Goal: Transaction & Acquisition: Book appointment/travel/reservation

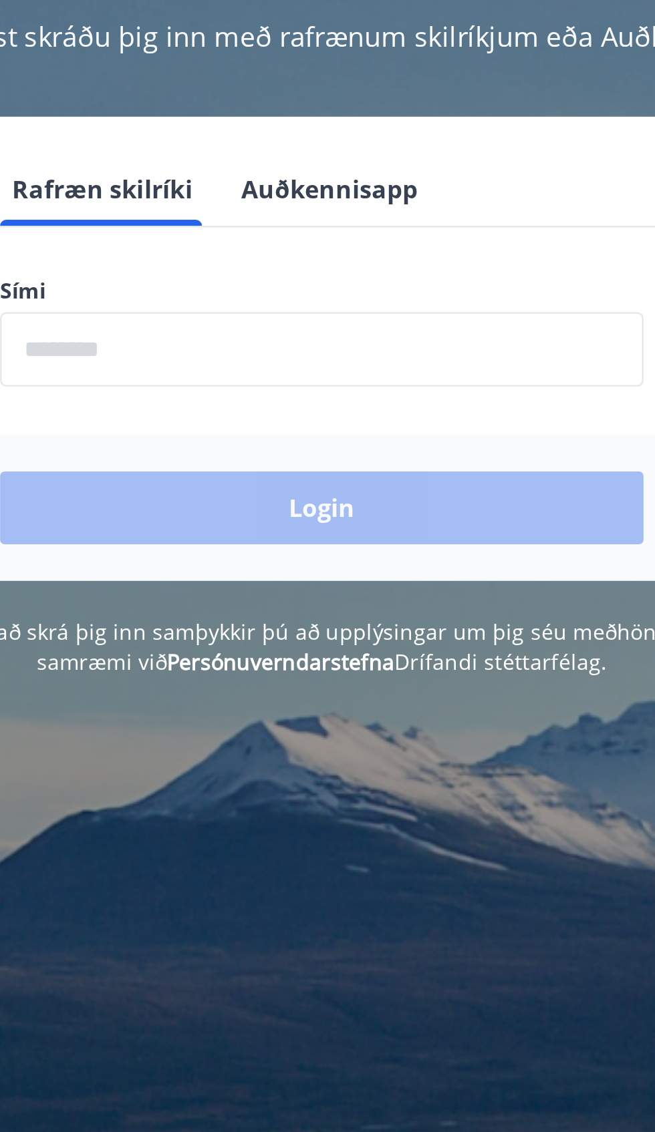
click at [379, 334] on input "phone" at bounding box center [327, 339] width 283 height 33
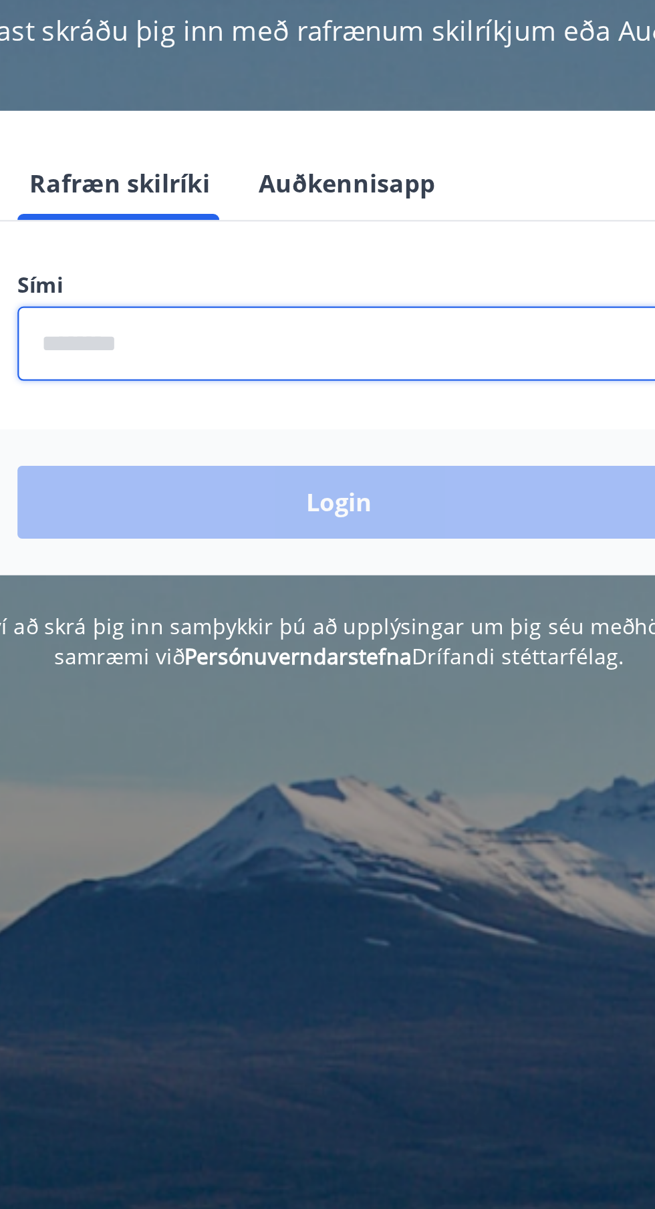
click at [366, 339] on input "phone" at bounding box center [327, 339] width 283 height 33
type input "********"
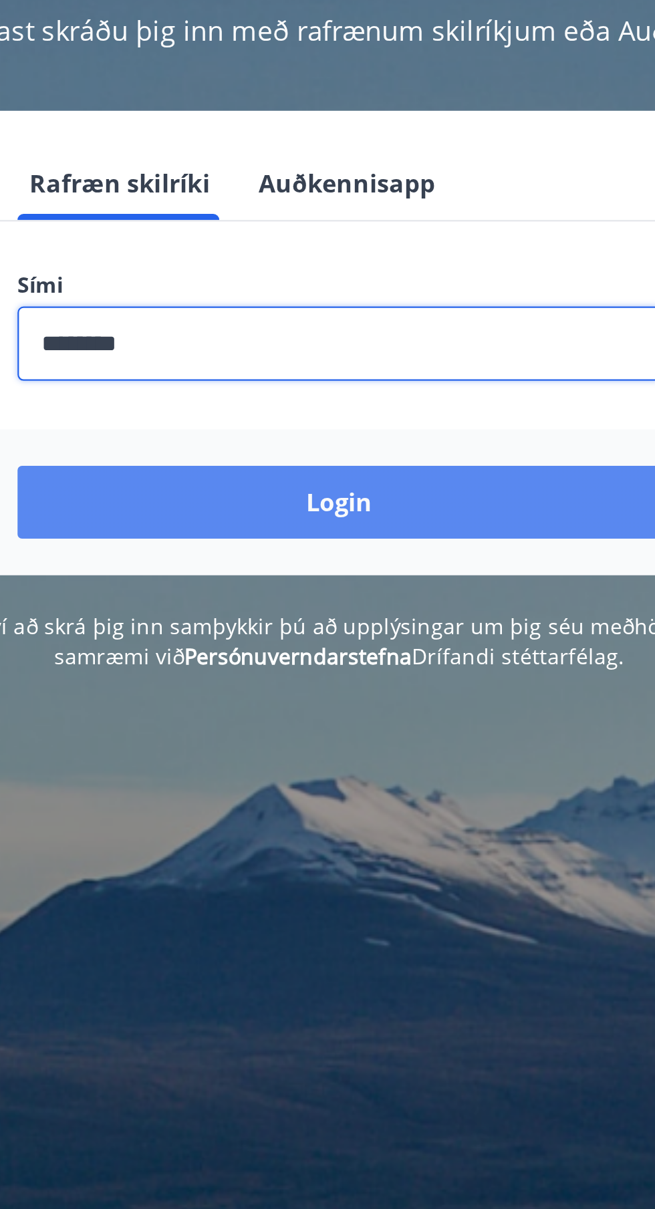
click at [338, 414] on button "Login" at bounding box center [327, 409] width 283 height 32
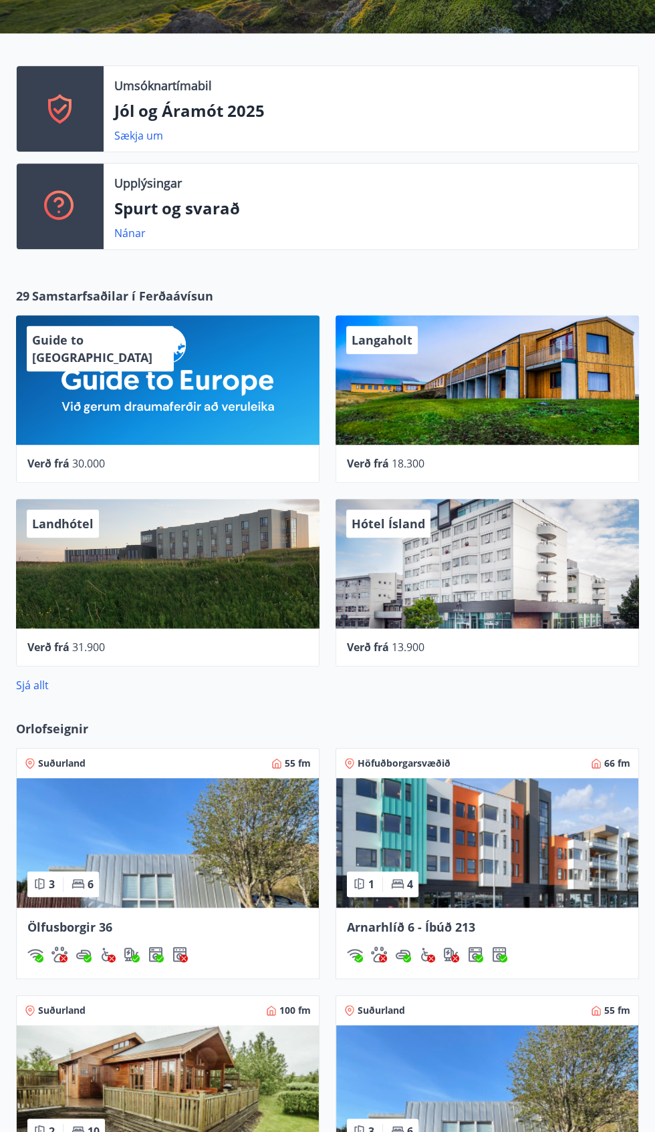
scroll to position [251, 0]
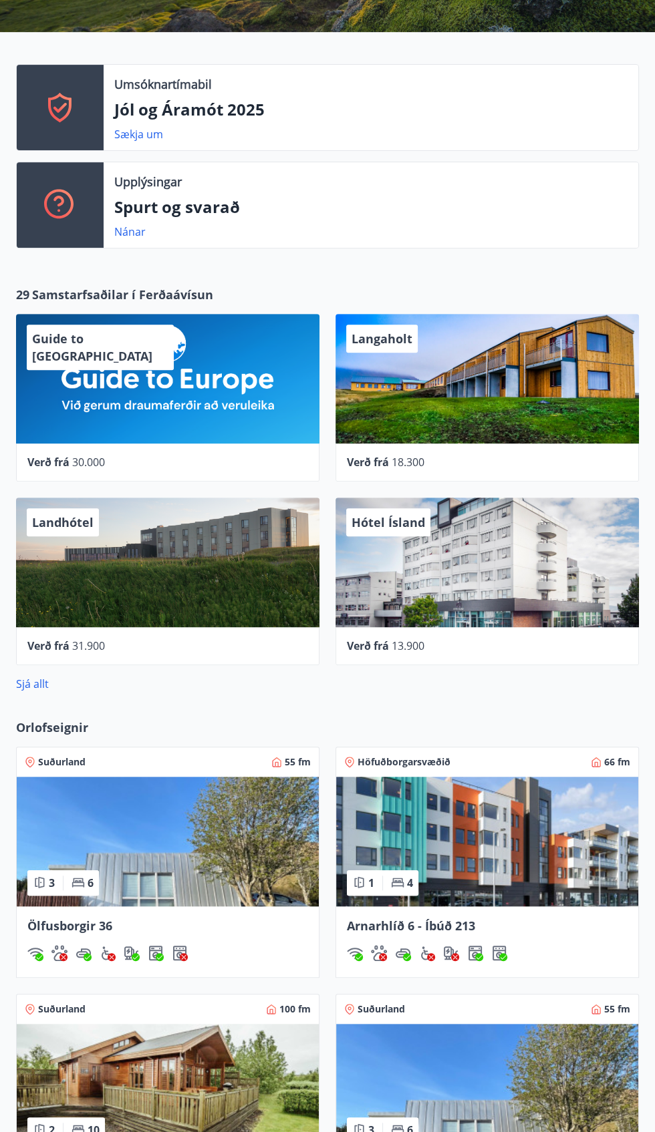
click at [551, 842] on img at bounding box center [487, 842] width 302 height 130
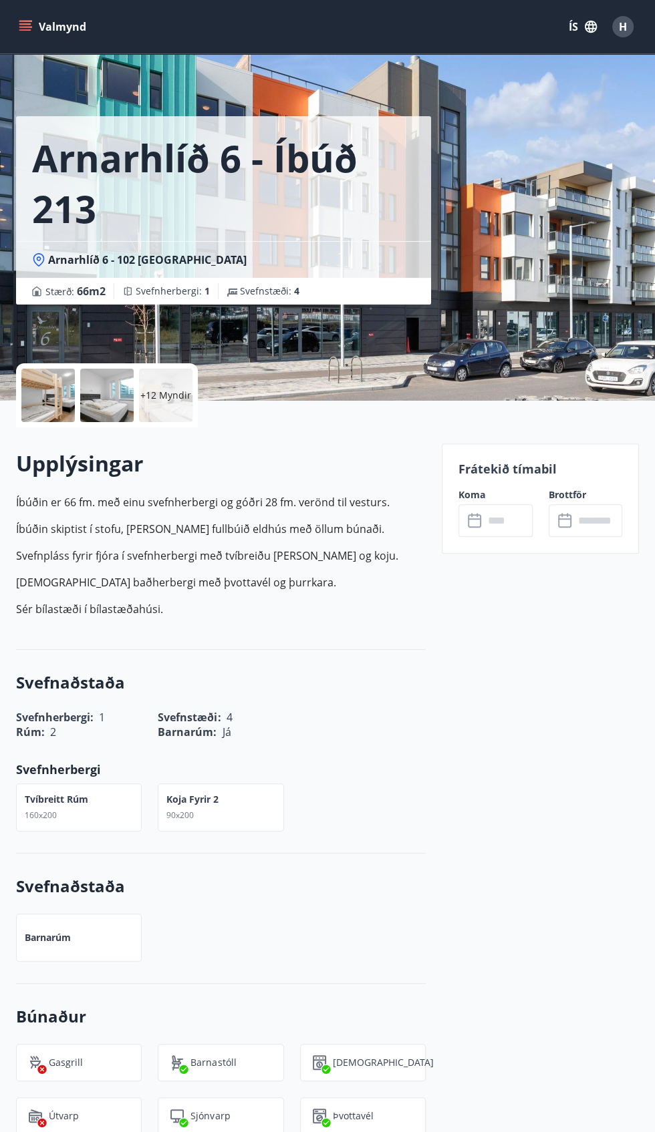
click at [539, 476] on p "Frátekið tímabil" at bounding box center [540, 468] width 164 height 17
click at [498, 510] on input "text" at bounding box center [508, 520] width 48 height 33
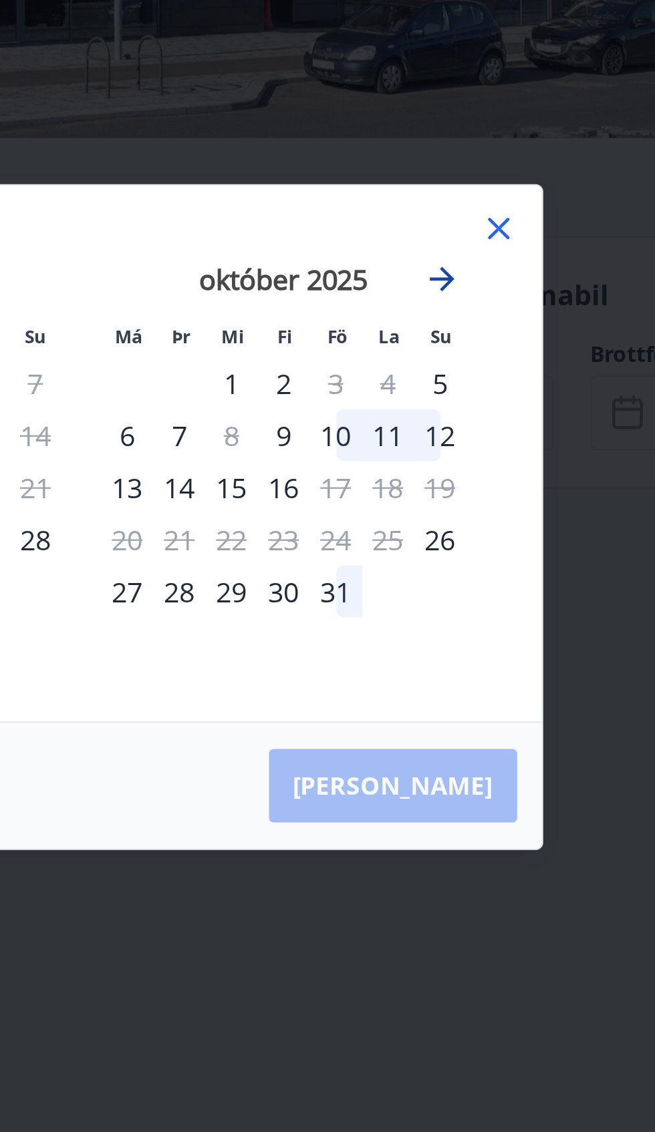
click at [476, 470] on icon "Move forward to switch to the next month." at bounding box center [484, 462] width 16 height 16
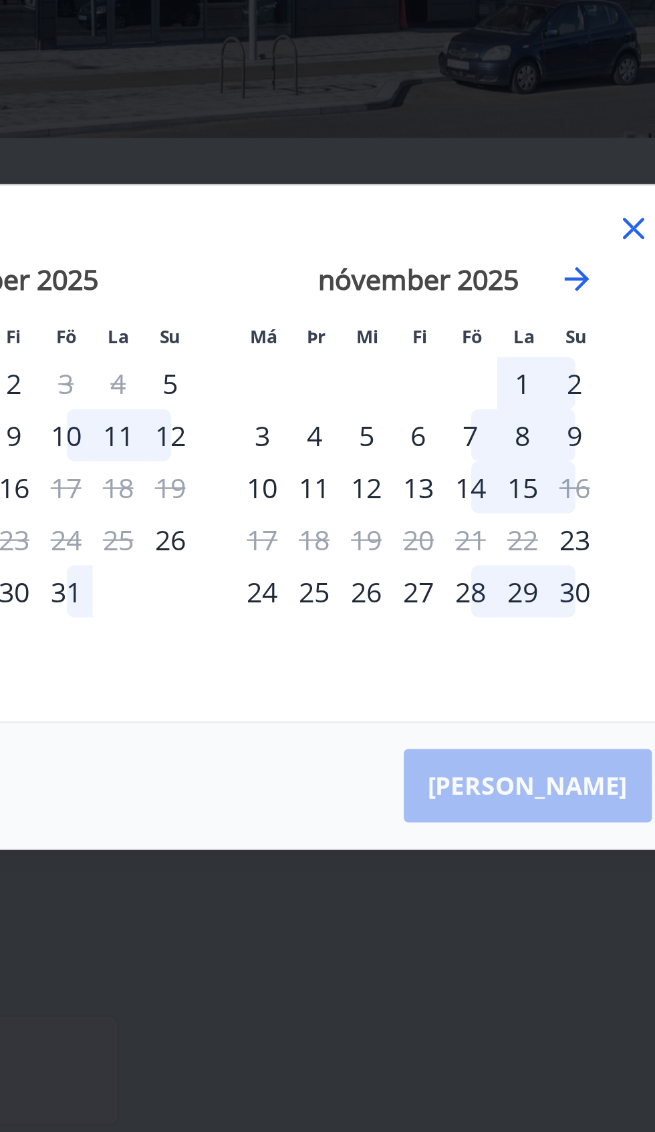
click at [433, 610] on div "28" at bounding box center [437, 598] width 23 height 23
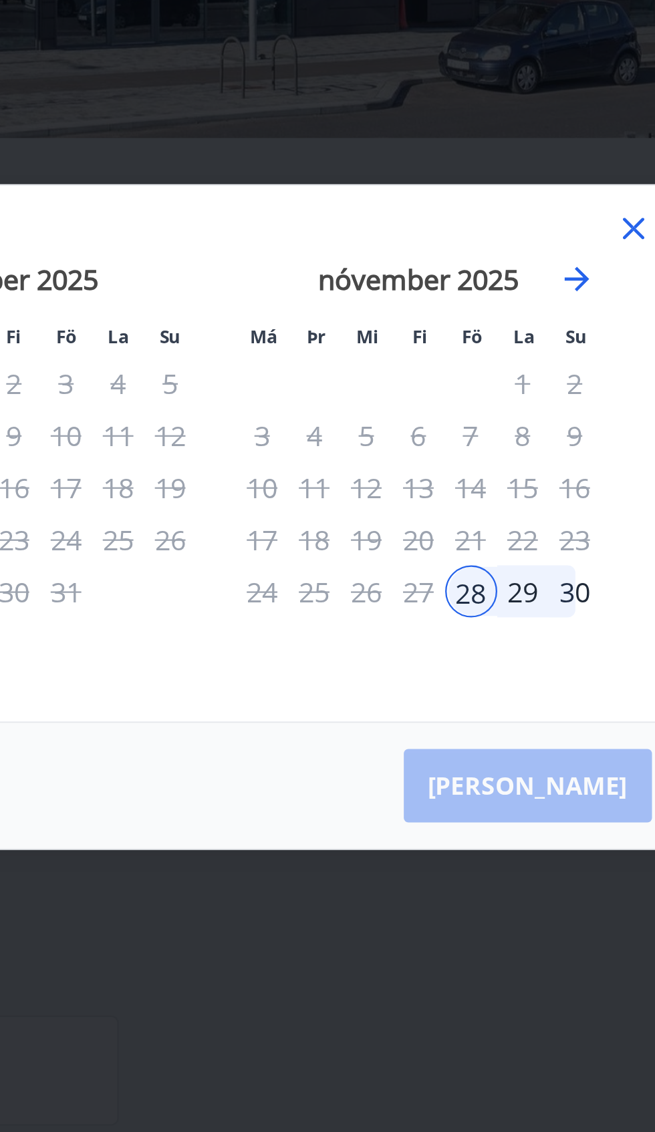
click at [456, 610] on div "29" at bounding box center [460, 598] width 23 height 23
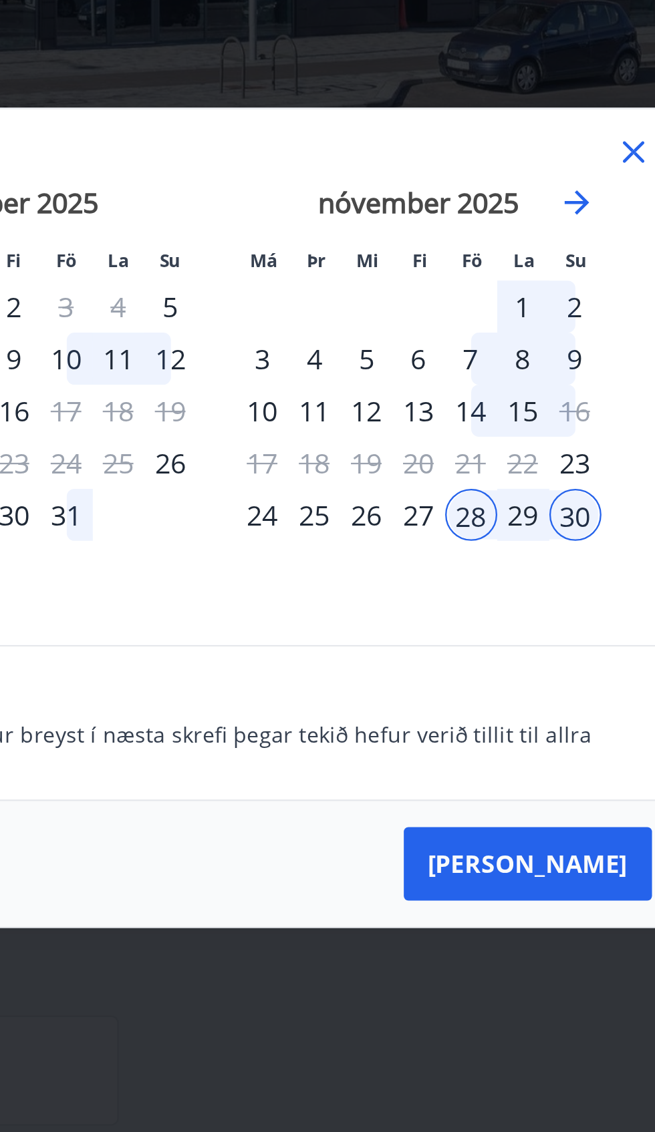
click at [457, 577] on div "29" at bounding box center [460, 565] width 23 height 23
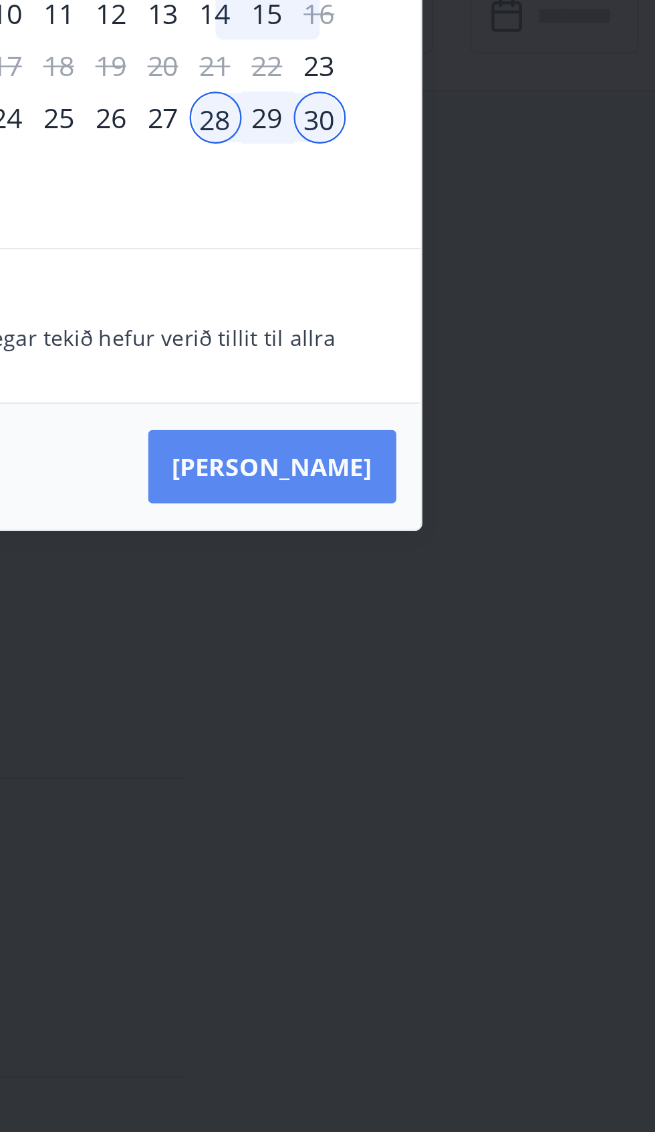
click at [485, 734] on button "Taka Frá" at bounding box center [462, 718] width 108 height 32
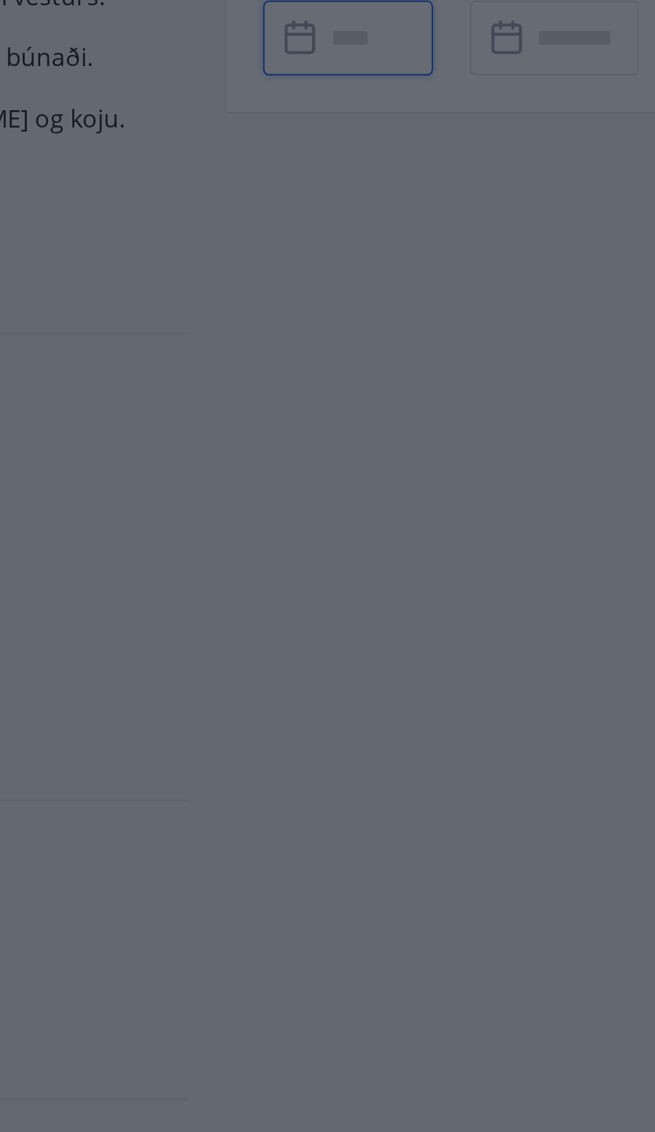
type input "******"
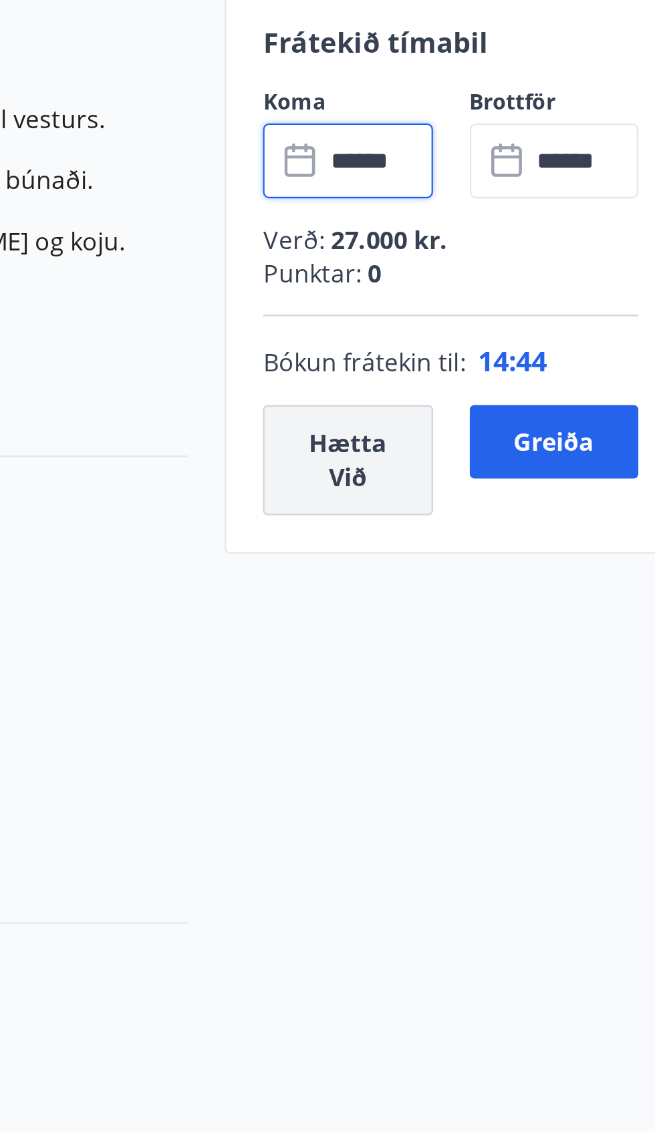
click at [502, 647] on button "Hætta við" at bounding box center [494, 651] width 73 height 48
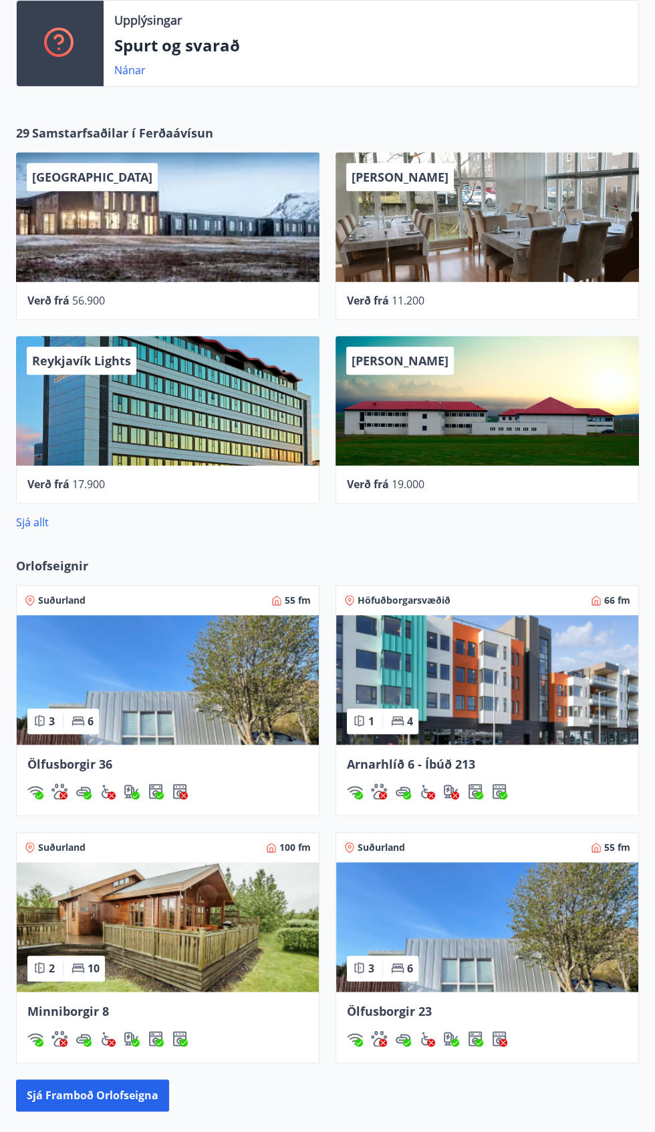
scroll to position [416, 0]
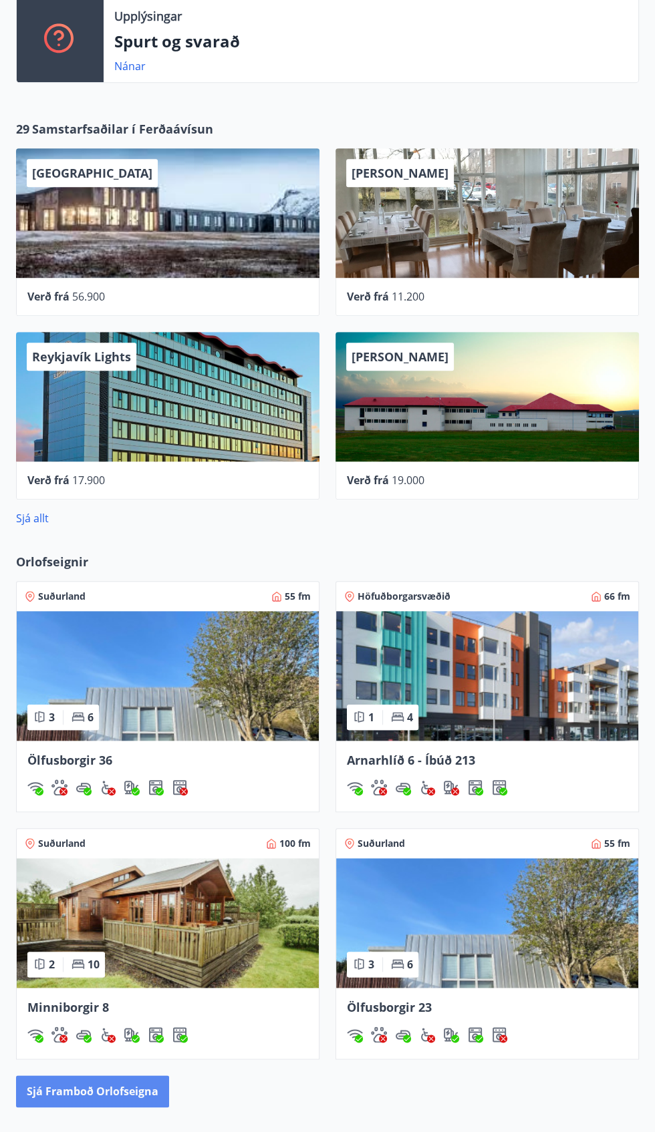
click at [83, 1087] on button "Sjá framboð orlofseigna" at bounding box center [92, 1092] width 153 height 32
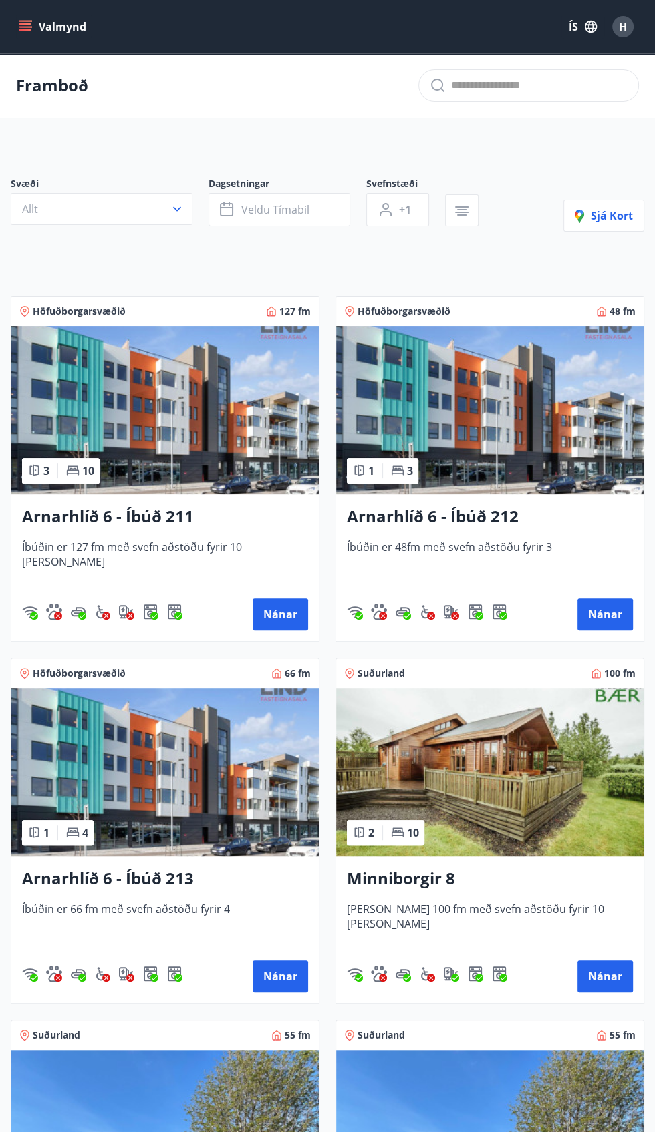
click at [490, 426] on img at bounding box center [489, 410] width 307 height 168
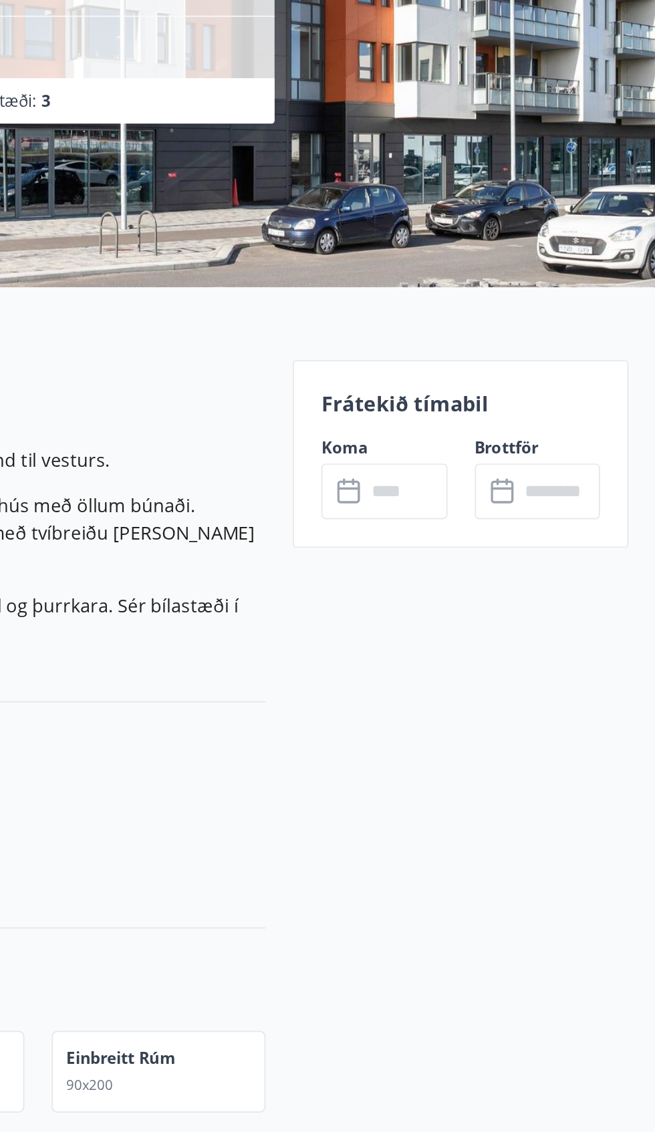
click at [575, 508] on input "text" at bounding box center [598, 520] width 48 height 33
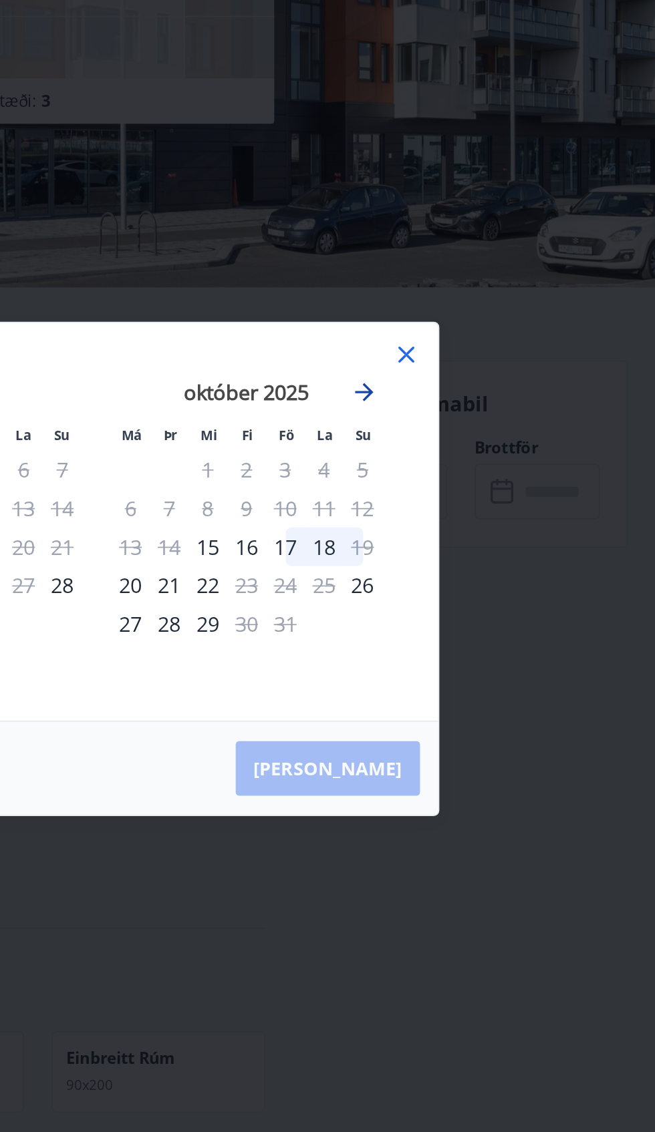
click at [479, 470] on icon "Move forward to switch to the next month." at bounding box center [484, 462] width 16 height 16
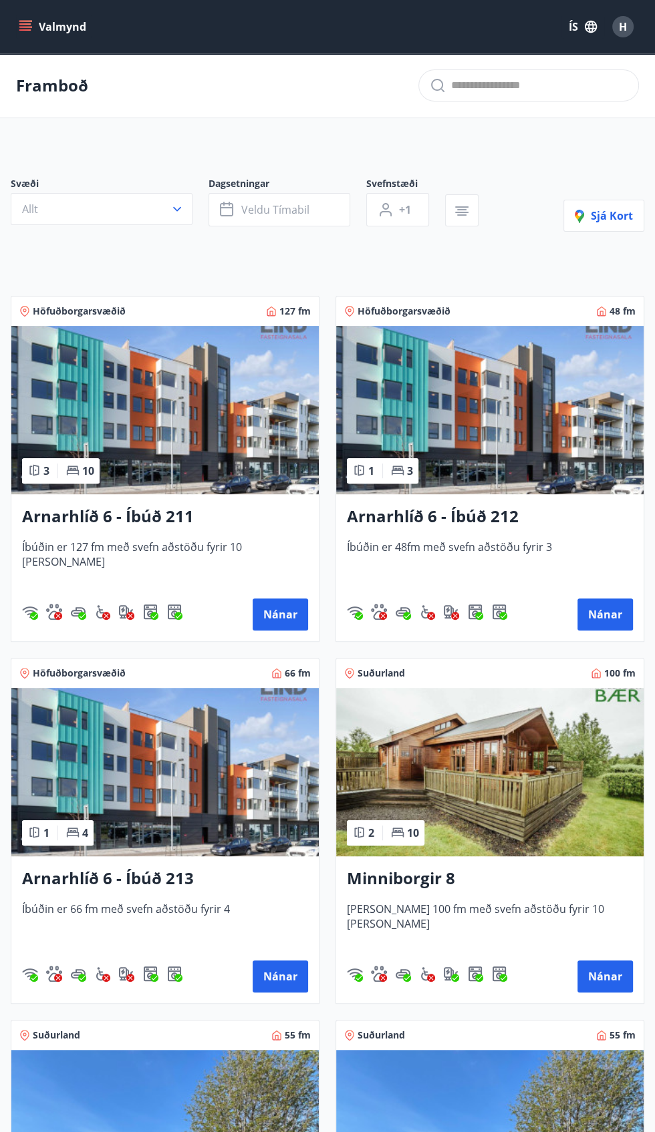
click at [206, 407] on img at bounding box center [164, 410] width 307 height 168
click at [200, 788] on img at bounding box center [164, 772] width 307 height 168
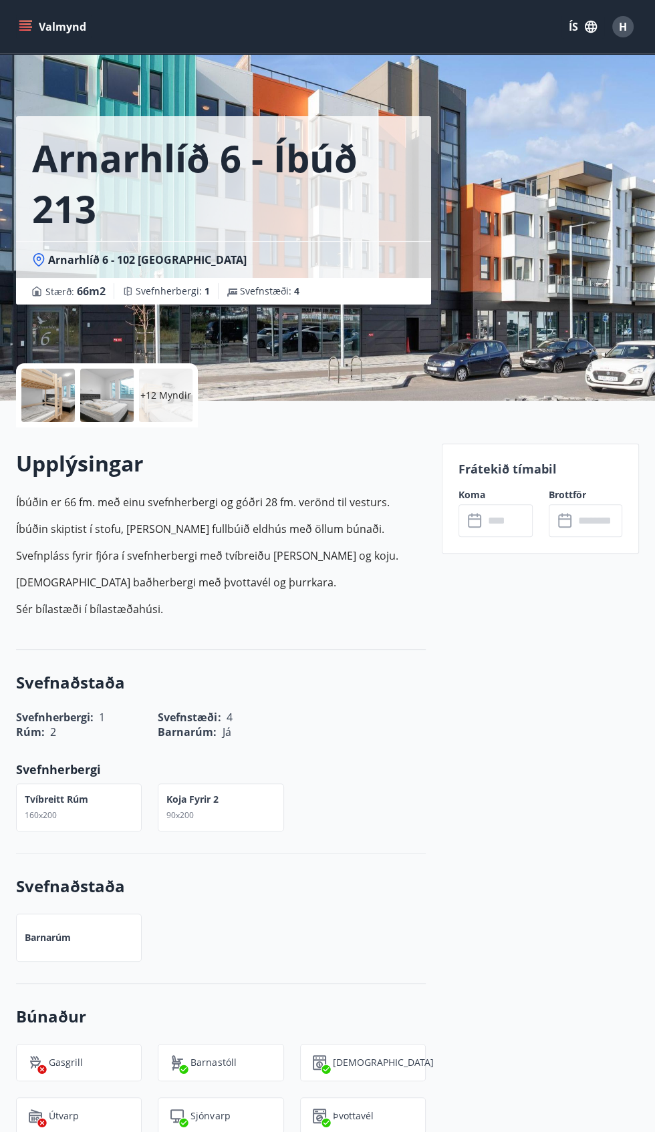
click at [549, 470] on p "Frátekið tímabil" at bounding box center [540, 468] width 164 height 17
click at [553, 520] on div "​ ​" at bounding box center [585, 520] width 73 height 33
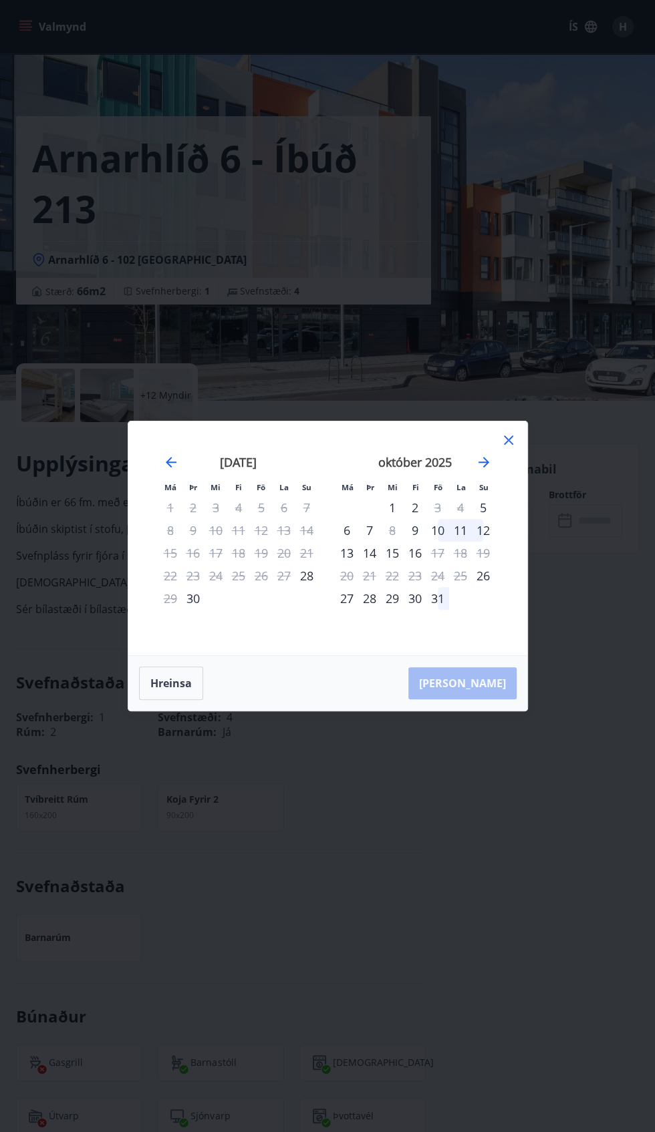
click at [474, 790] on div "Má Þr Mi Fi Fö La Su Má Þr Mi Fi Fö La Su ágúst 2025 1 2 3 4 5 6 7 8 9 10 11 12…" at bounding box center [327, 566] width 655 height 1132
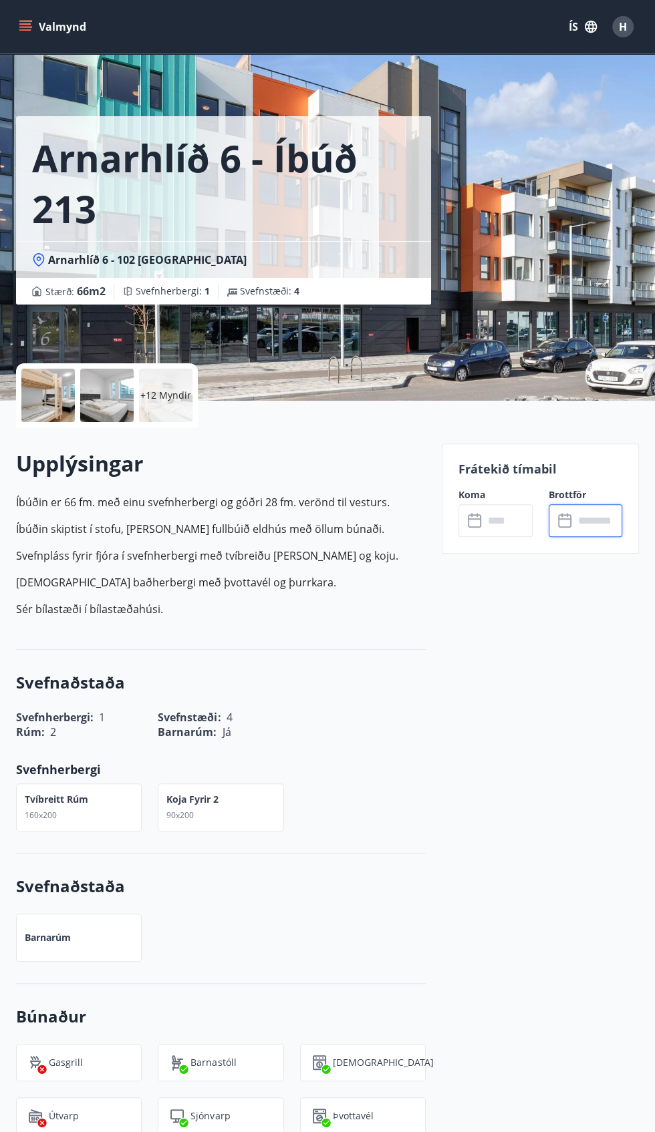
click at [524, 513] on input "text" at bounding box center [508, 520] width 48 height 33
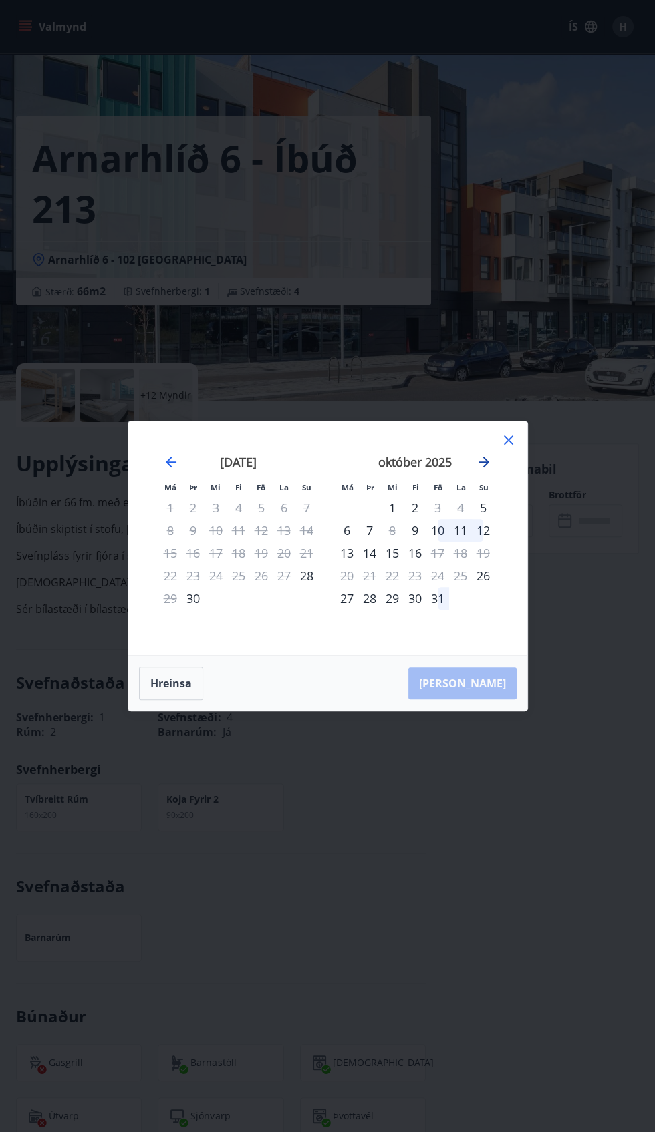
click at [483, 468] on icon "Move forward to switch to the next month." at bounding box center [483, 462] width 11 height 11
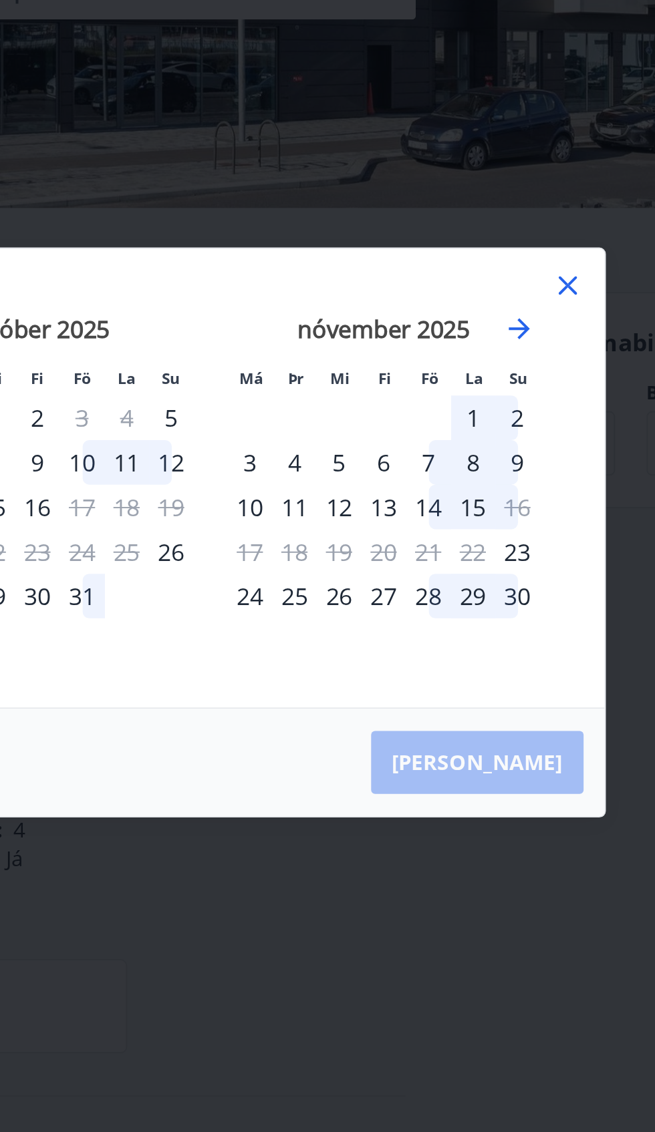
click at [433, 610] on div "28" at bounding box center [437, 598] width 23 height 23
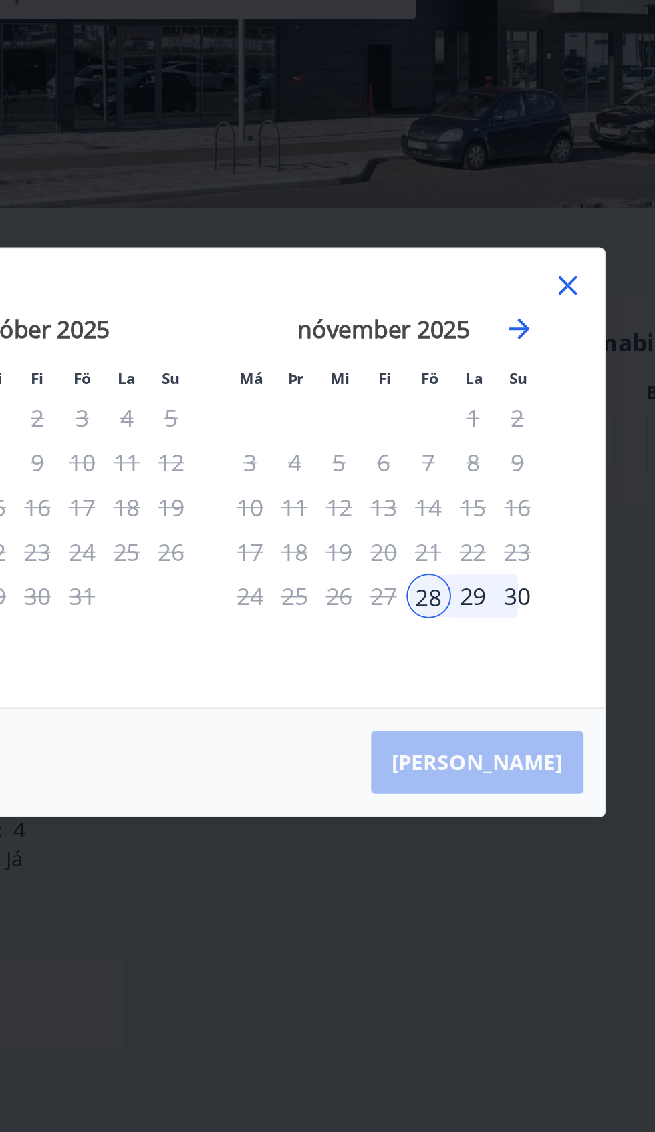
click at [490, 610] on div "30" at bounding box center [483, 598] width 23 height 23
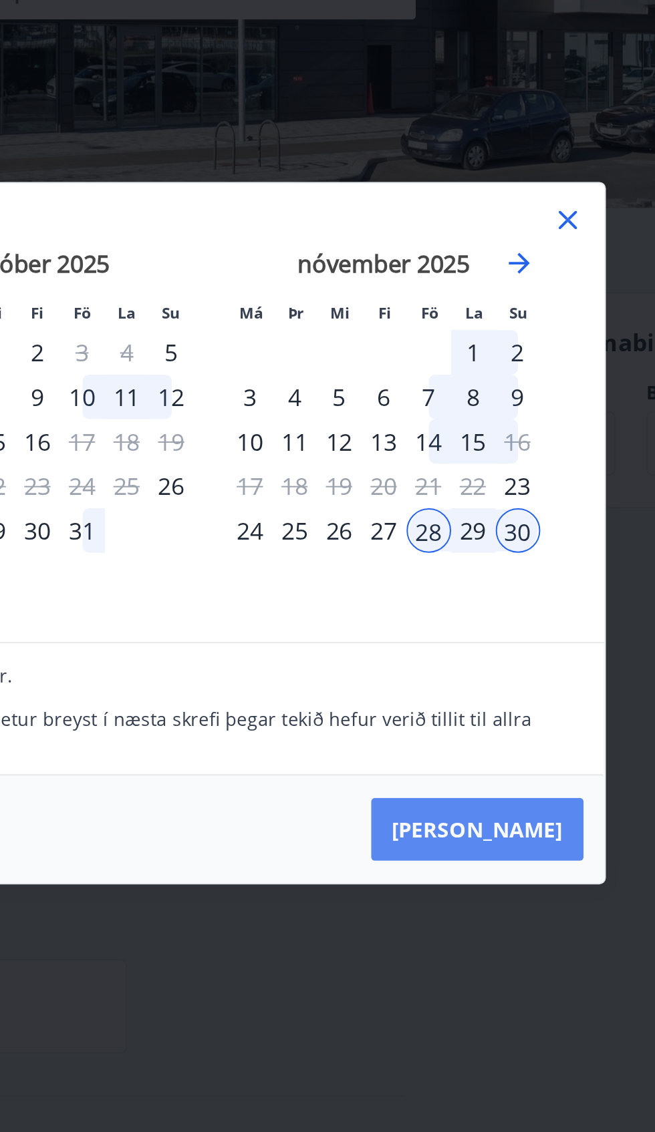
click at [498, 734] on button "Taka Frá" at bounding box center [462, 718] width 108 height 32
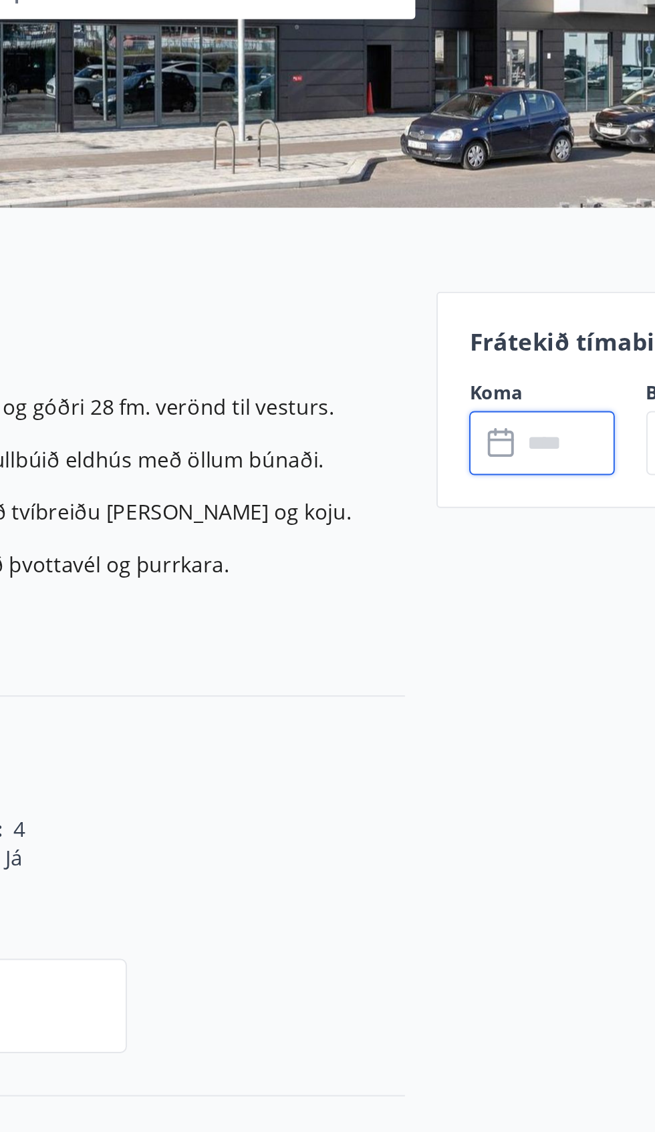
type input "******"
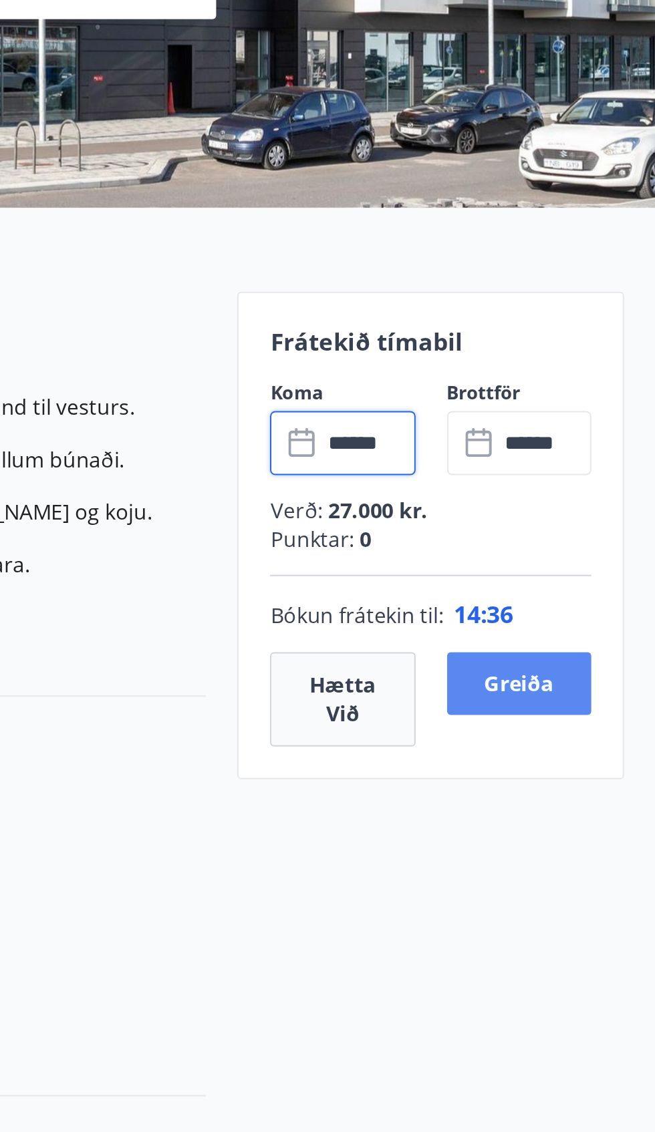
click at [576, 649] on button "Greiða" at bounding box center [585, 643] width 73 height 32
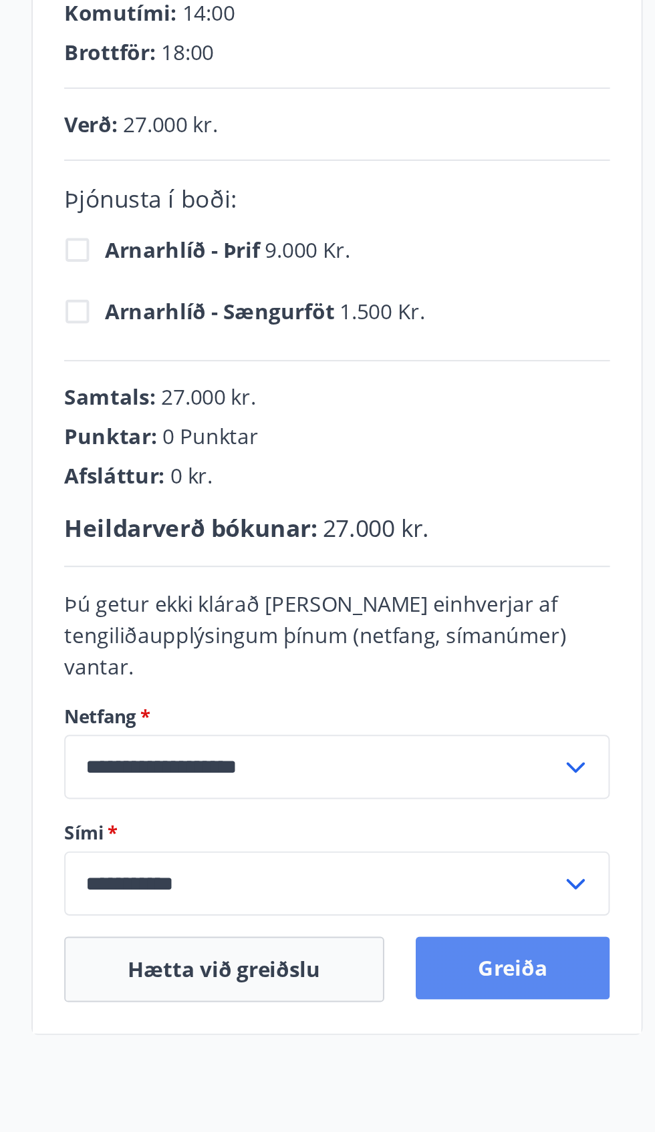
click at [245, 786] on button "Greiða" at bounding box center [261, 785] width 99 height 32
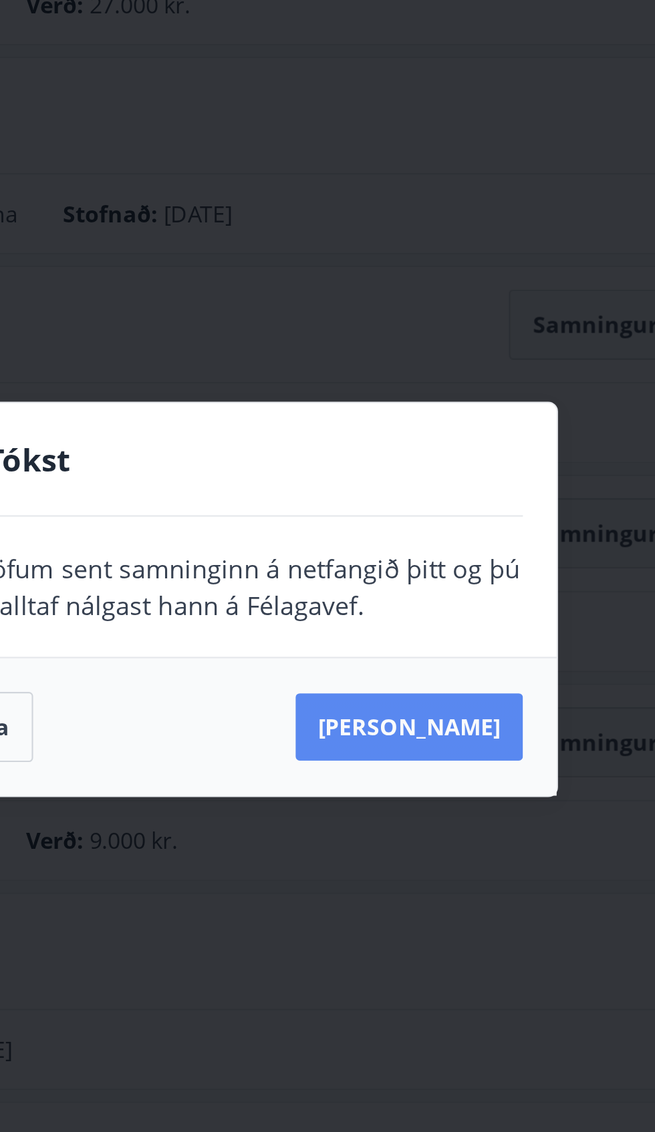
click at [424, 622] on button "Sjá samning" at bounding box center [414, 627] width 108 height 32
click at [434, 621] on button "Sjá samning" at bounding box center [414, 627] width 108 height 32
